Goal: Go to known website: Access a specific website the user already knows

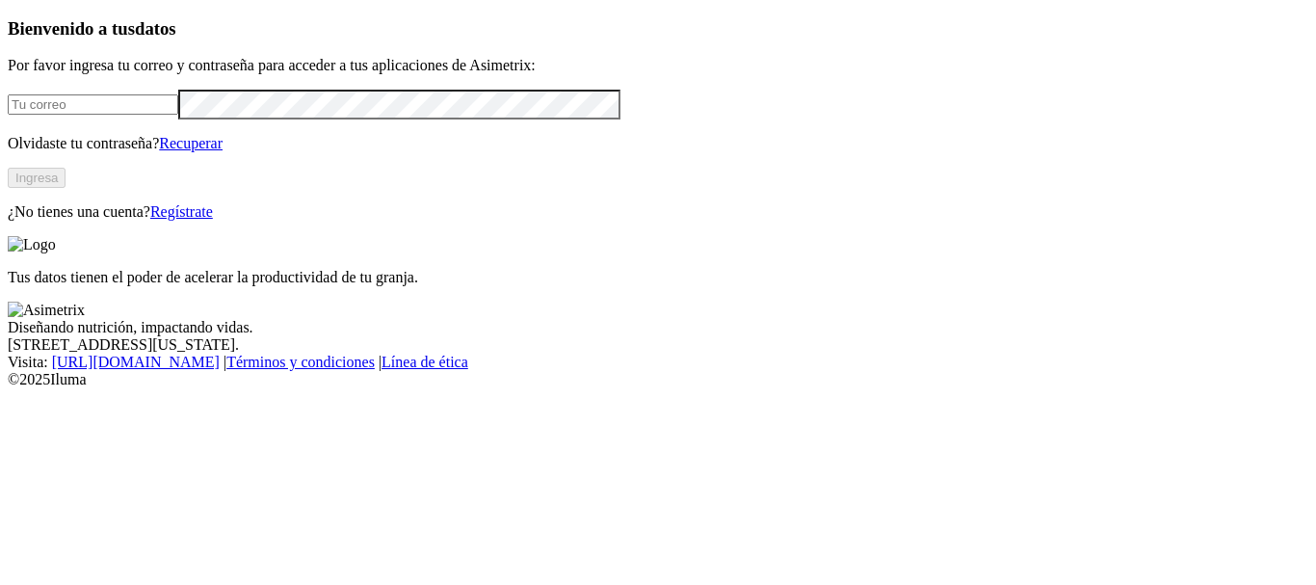
type input "elkin.rodriguez@opav.co"
click at [66, 188] on button "Ingresa" at bounding box center [37, 178] width 58 height 20
